Goal: Task Accomplishment & Management: Manage account settings

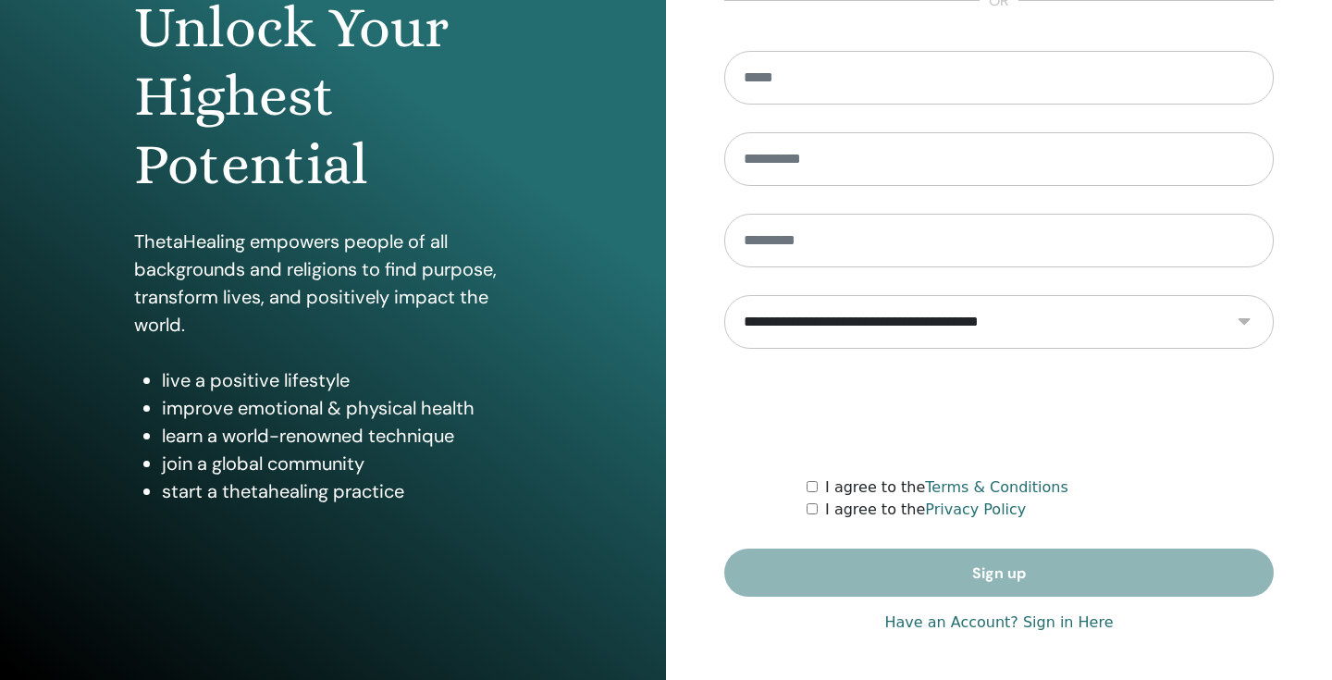
scroll to position [208, 0]
click at [911, 623] on link "Have an Account? Sign in Here" at bounding box center [999, 623] width 229 height 22
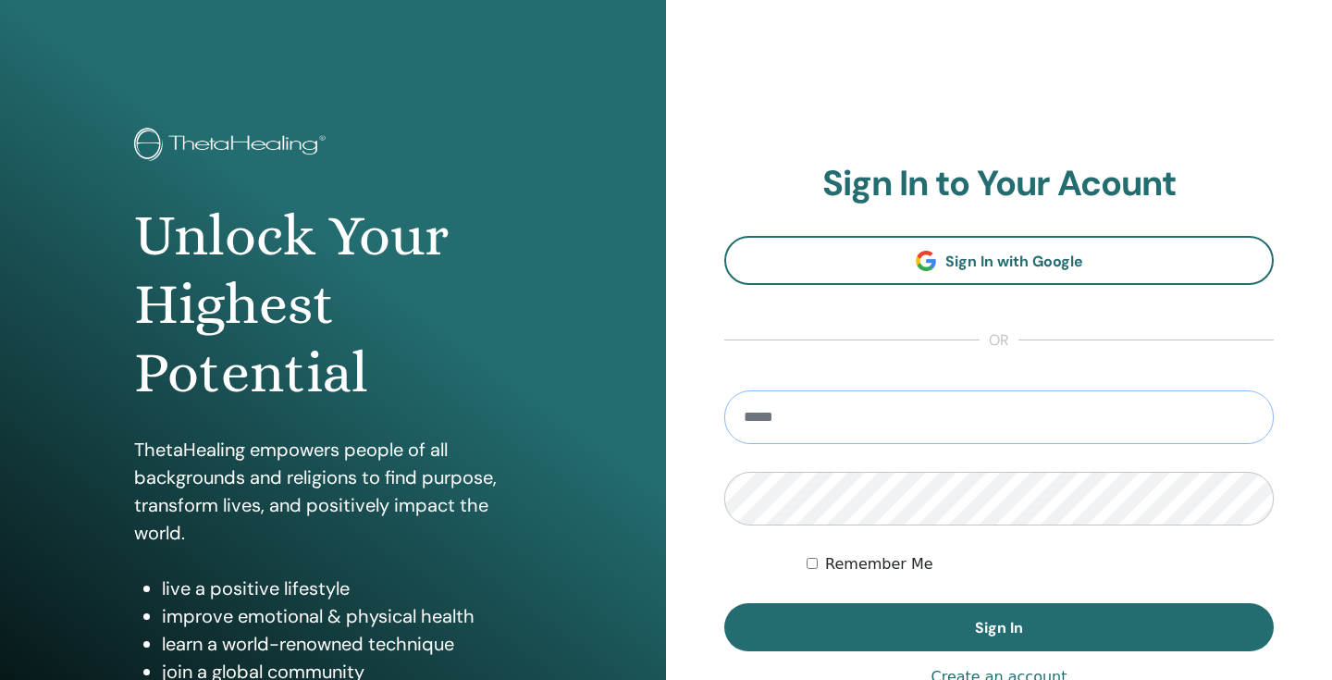
click at [887, 426] on input "email" at bounding box center [999, 417] width 550 height 54
type input "**********"
click at [999, 627] on button "Sign In" at bounding box center [999, 627] width 550 height 48
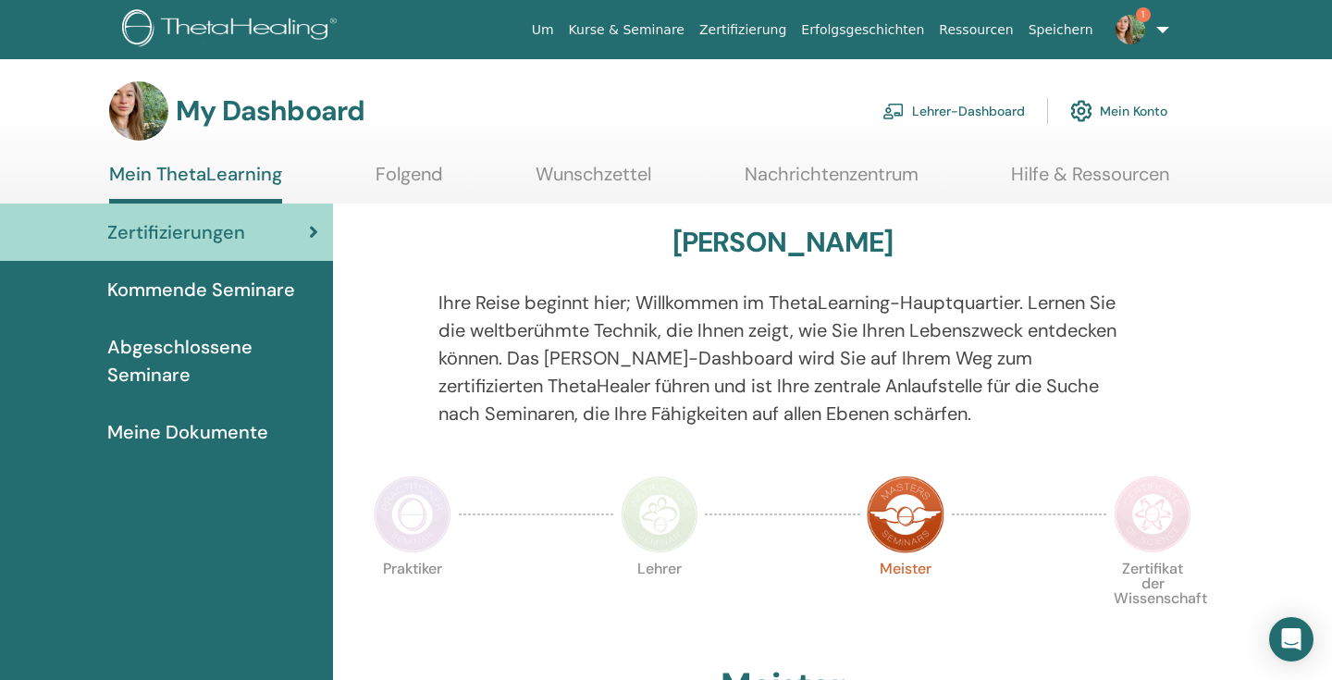
click at [944, 115] on link "Lehrer-Dashboard" at bounding box center [954, 111] width 142 height 41
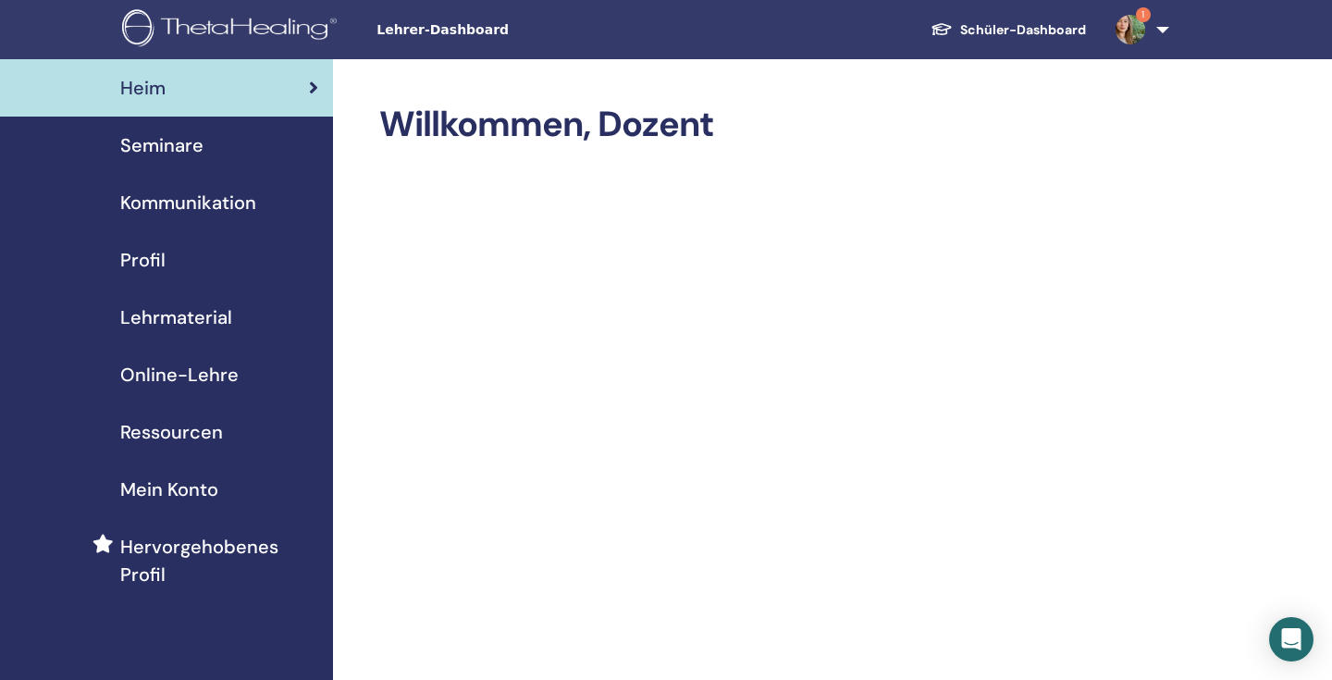
click at [182, 143] on span "Seminare" at bounding box center [161, 145] width 83 height 28
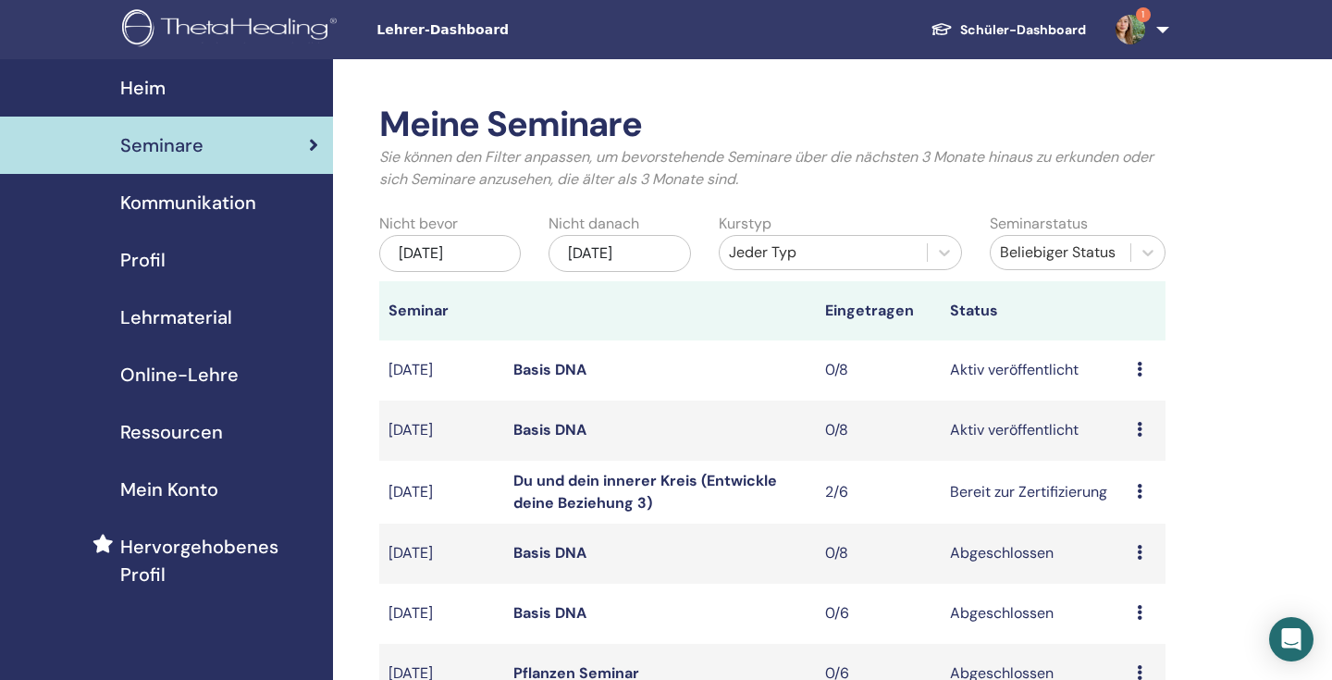
click at [1021, 494] on td "Bereit zur Zertifizierung" at bounding box center [1034, 492] width 187 height 63
click at [1139, 487] on icon at bounding box center [1140, 491] width 6 height 15
click at [646, 457] on td "Basis DNA" at bounding box center [660, 431] width 312 height 60
click at [599, 489] on td "Du und dein innerer Kreis (Entwickle deine Beziehung 3)" at bounding box center [660, 492] width 312 height 63
click at [614, 481] on link "Du und dein innerer Kreis (Entwickle deine Beziehung 3)" at bounding box center [645, 492] width 264 height 42
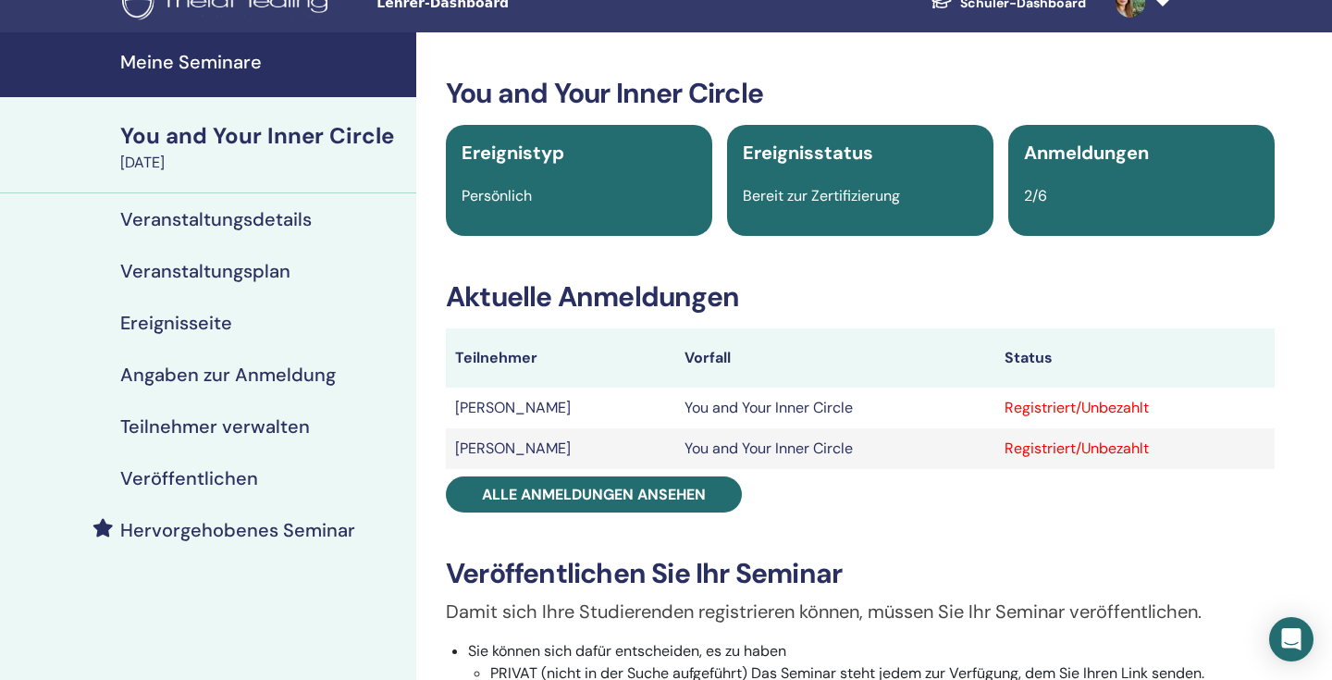
scroll to position [25, 0]
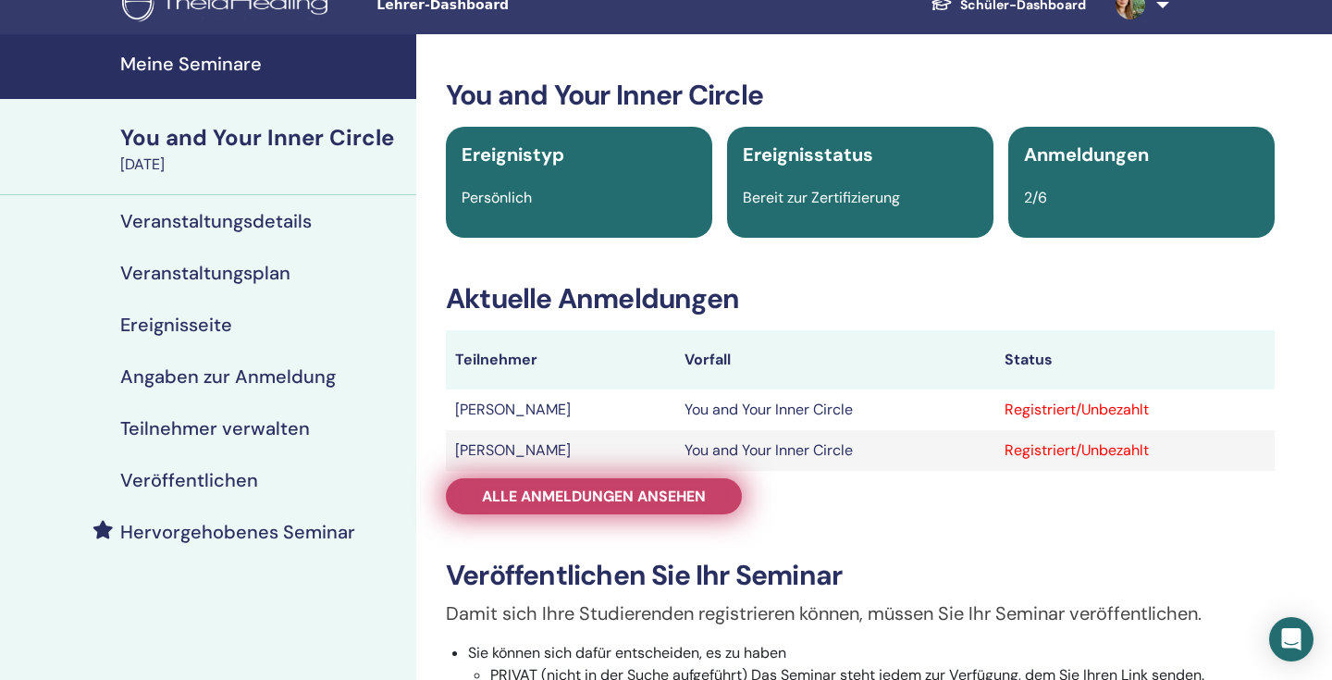
click at [710, 492] on link "Alle Anmeldungen ansehen" at bounding box center [594, 496] width 296 height 36
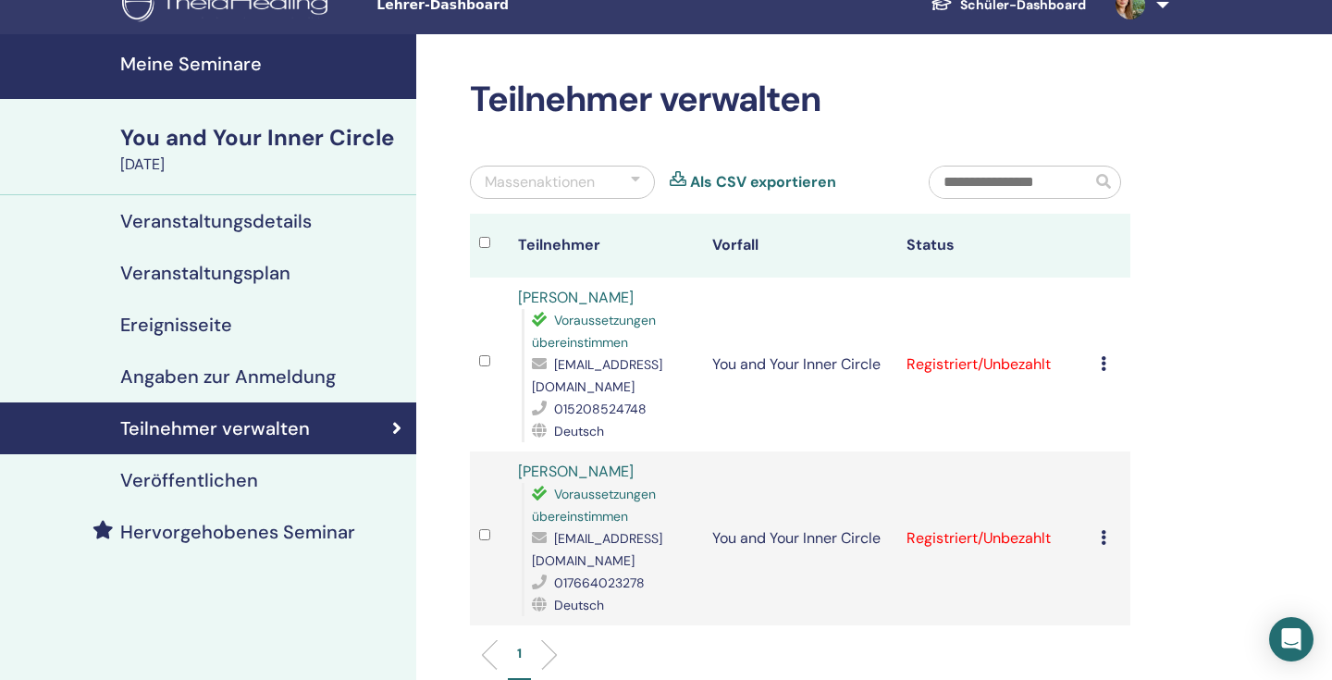
click at [1106, 356] on icon at bounding box center [1104, 363] width 6 height 15
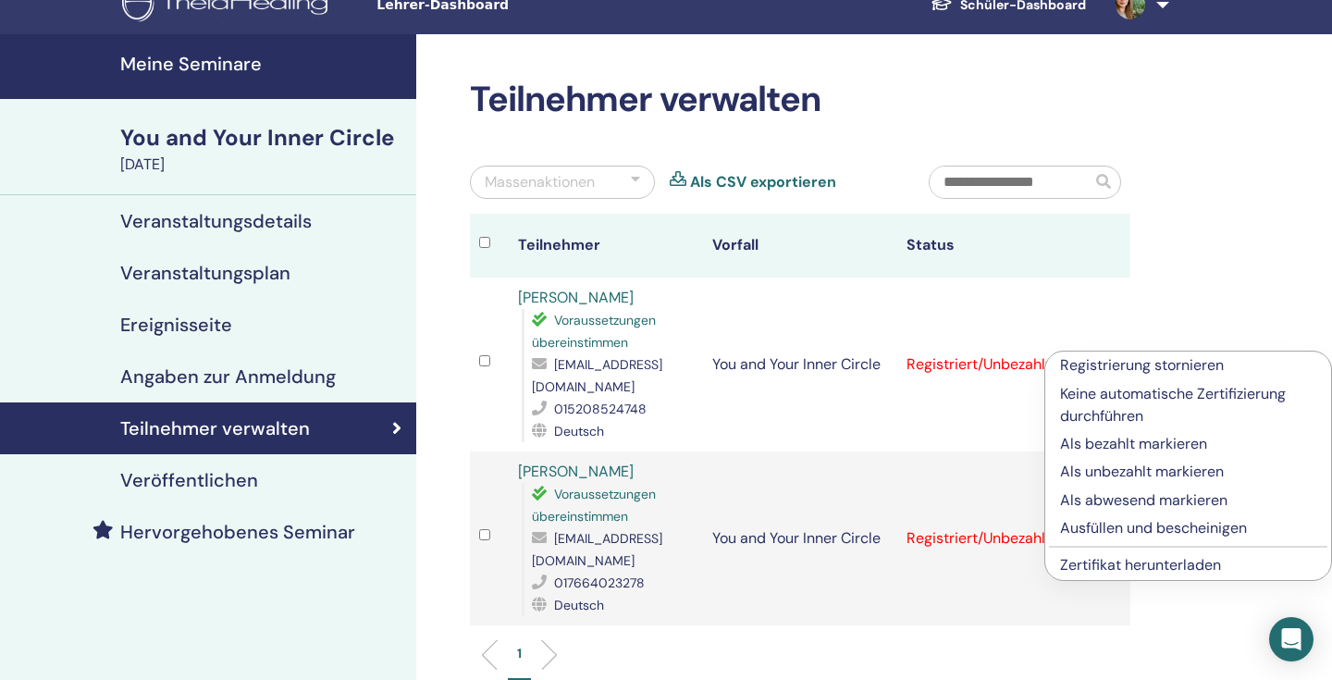
click at [1085, 526] on p "Ausfüllen und bescheinigen" at bounding box center [1188, 528] width 256 height 22
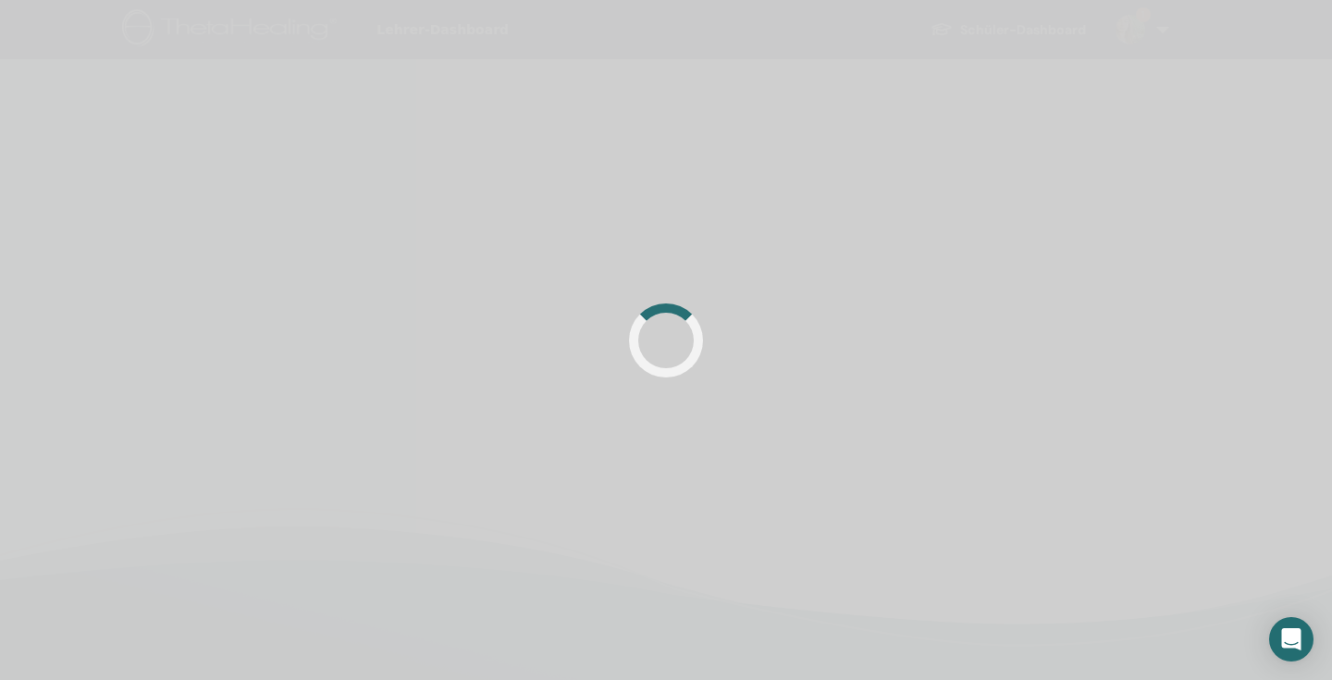
scroll to position [25, 0]
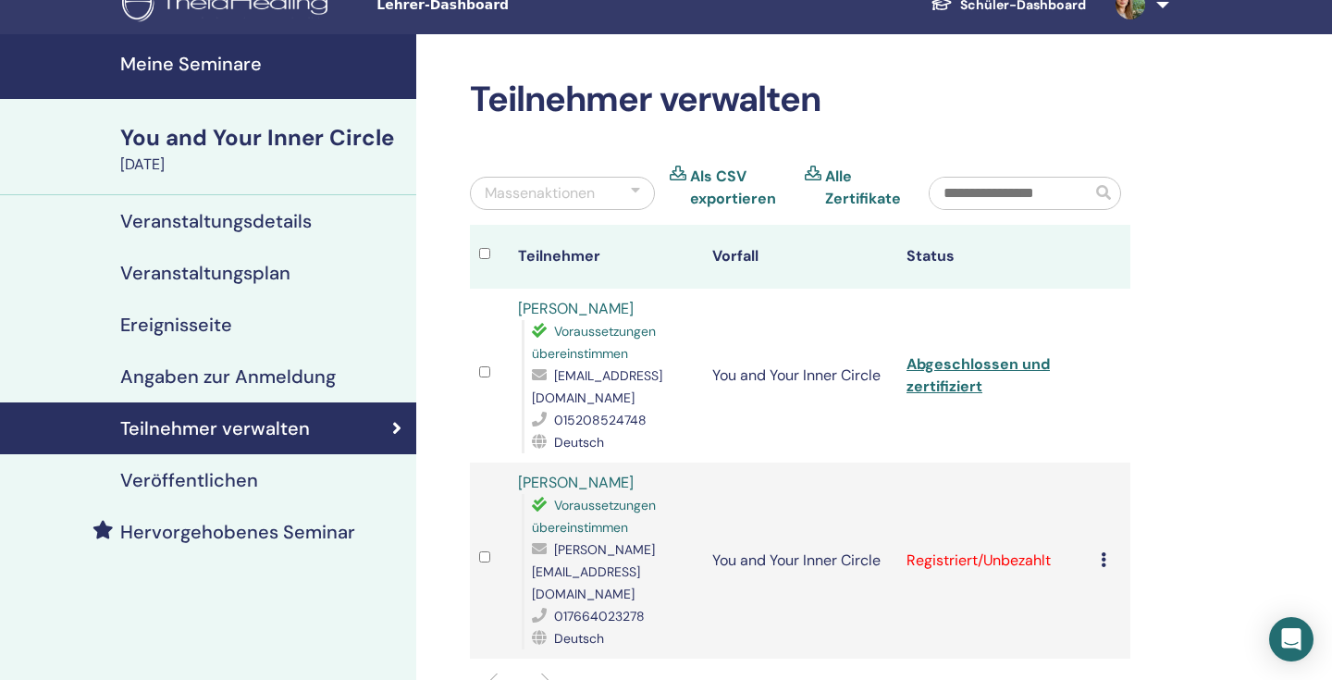
click at [1104, 552] on icon at bounding box center [1104, 559] width 6 height 15
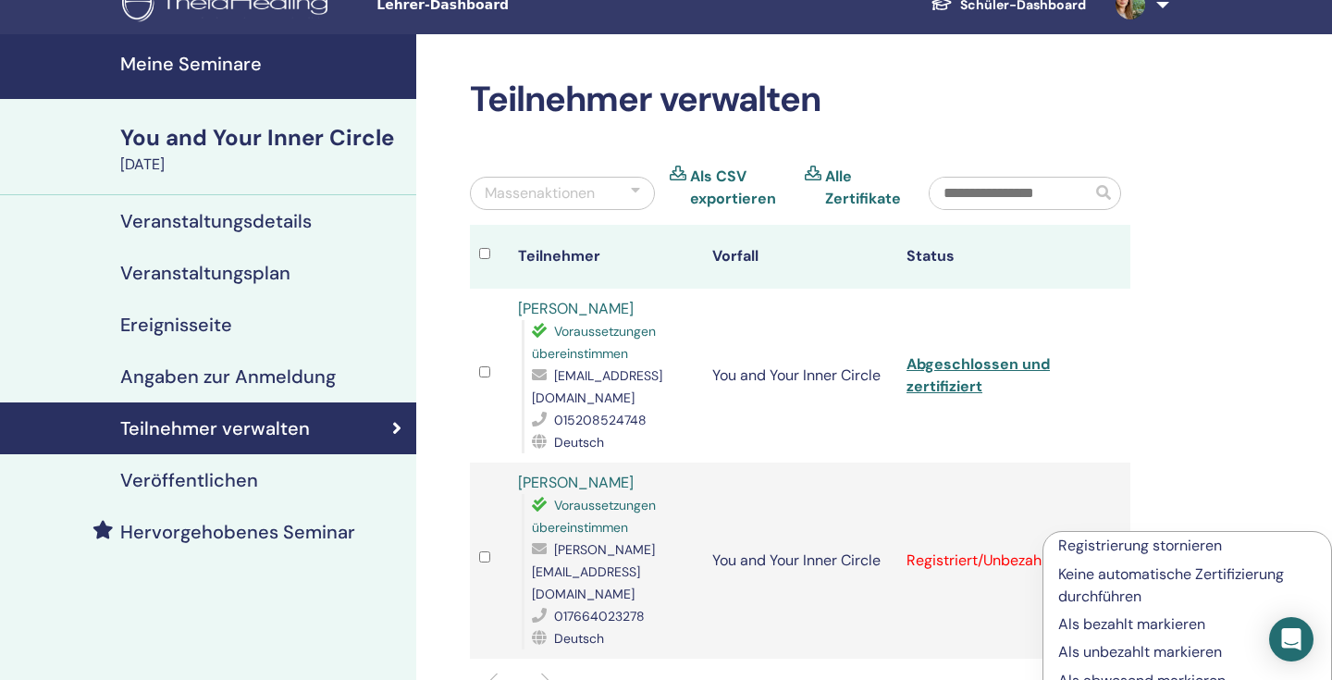
scroll to position [387, 0]
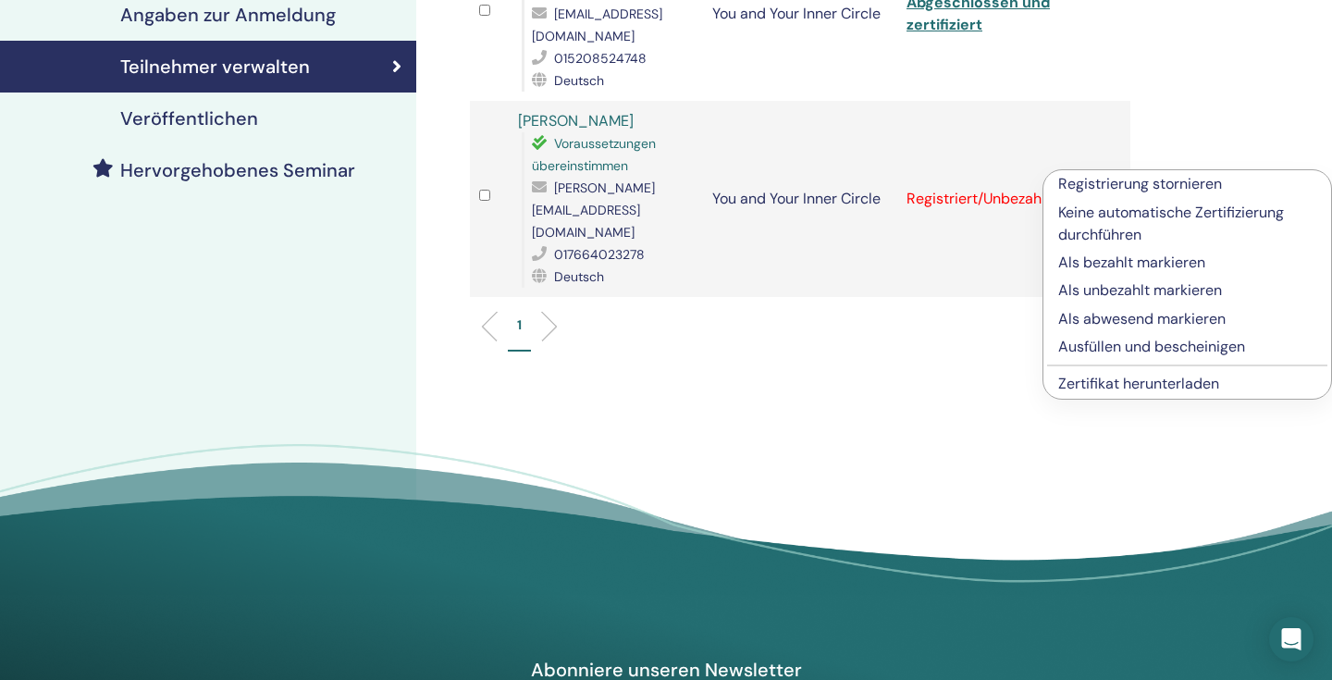
click at [1112, 340] on p "Ausfüllen und bescheinigen" at bounding box center [1187, 347] width 258 height 22
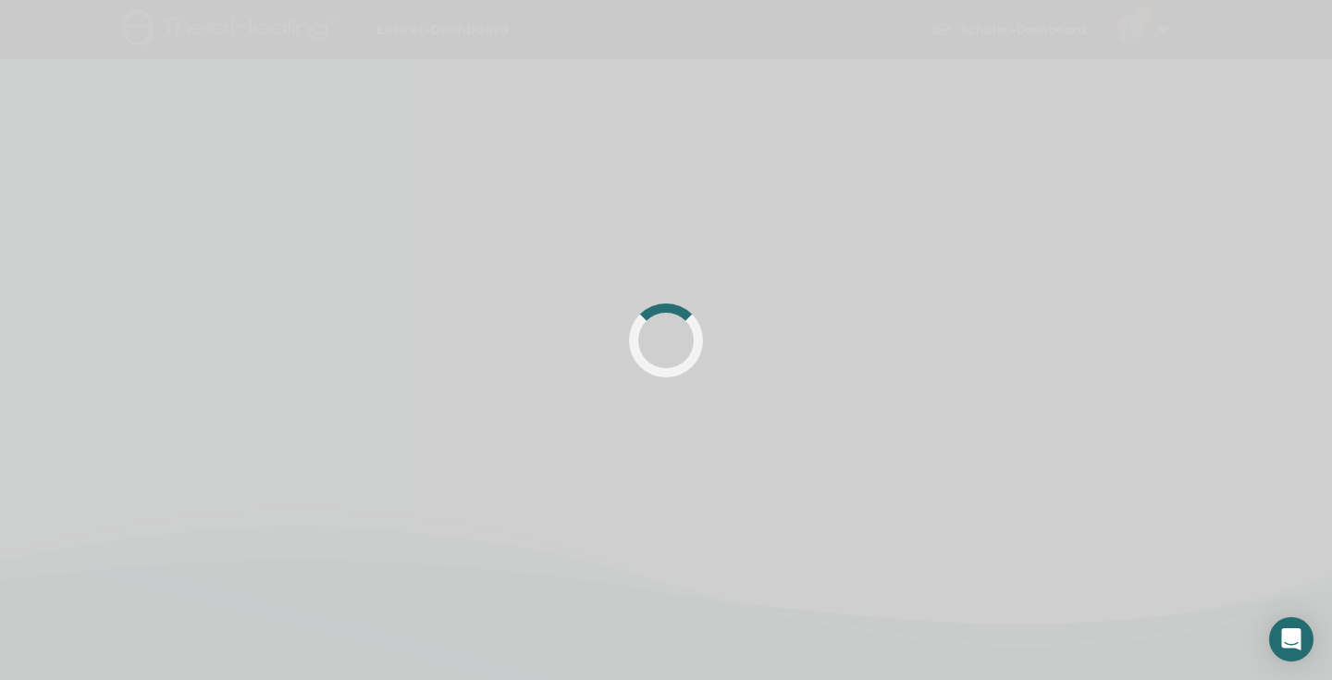
scroll to position [387, 0]
